Goal: Submit feedback/report problem

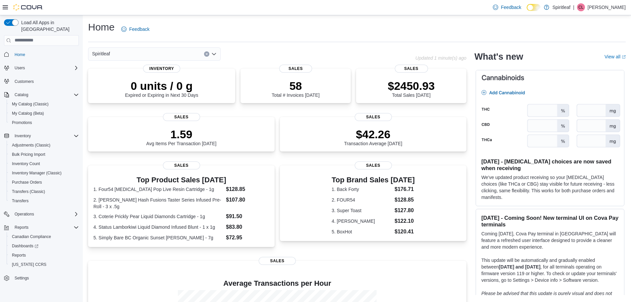
click at [344, 35] on div "Home Feedback" at bounding box center [356, 29] width 537 height 17
